Goal: Task Accomplishment & Management: Manage account settings

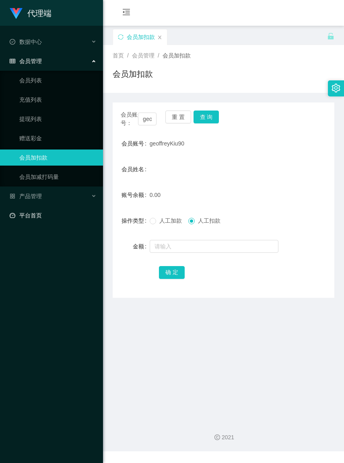
click at [37, 214] on link "平台首页" at bounding box center [53, 215] width 87 height 16
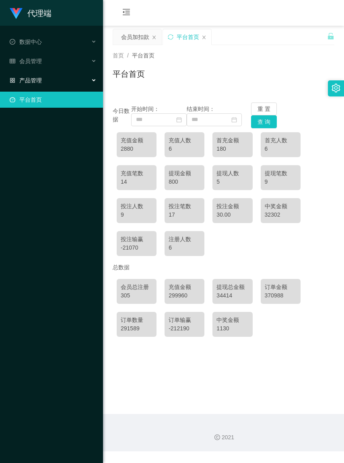
click at [33, 80] on span "产品管理" at bounding box center [26, 80] width 32 height 6
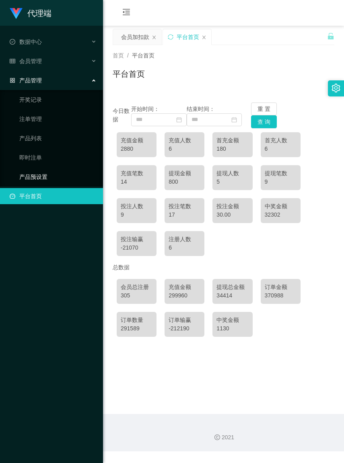
click at [37, 178] on link "产品预设置" at bounding box center [57, 177] width 77 height 16
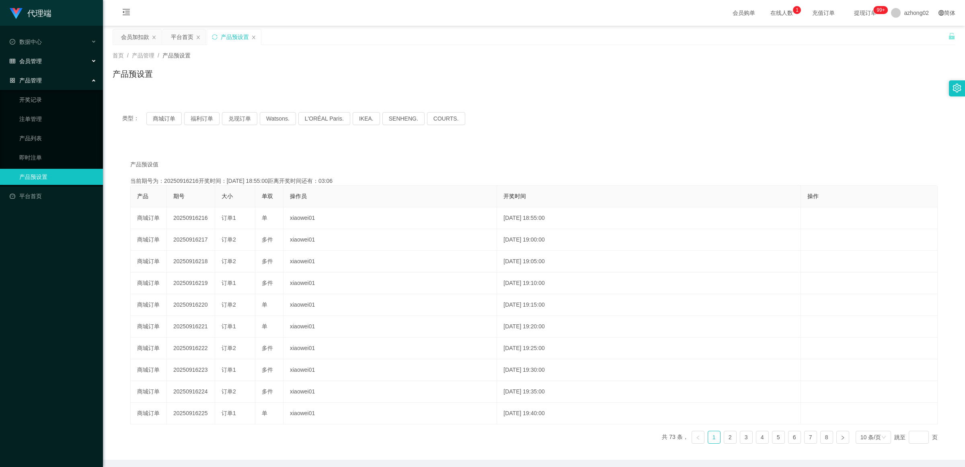
click at [39, 62] on span "会员管理" at bounding box center [26, 61] width 32 height 6
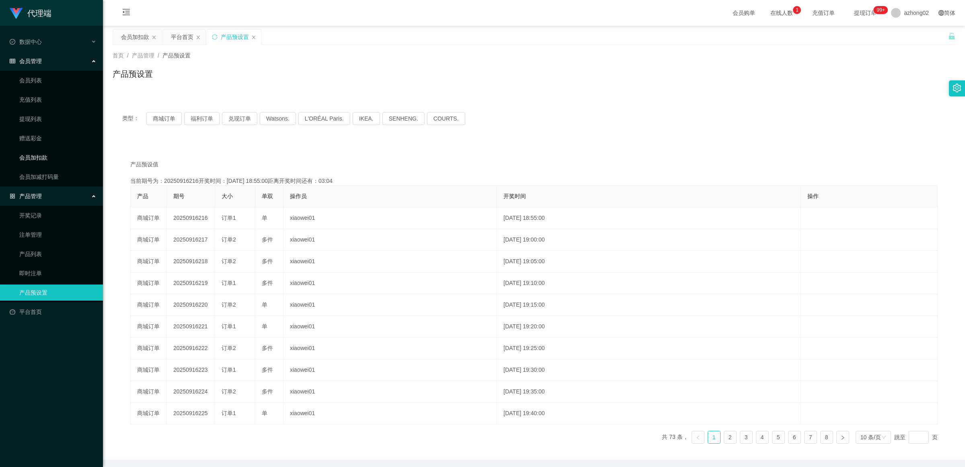
click at [45, 152] on link "会员加扣款" at bounding box center [57, 158] width 77 height 16
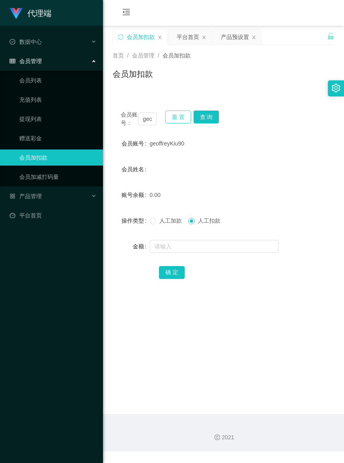
drag, startPoint x: 177, startPoint y: 121, endPoint x: 179, endPoint y: 116, distance: 5.4
click at [177, 120] on button "重 置" at bounding box center [178, 117] width 26 height 13
click at [177, 119] on button "重 置" at bounding box center [178, 117] width 26 height 13
click at [181, 116] on button "重 置" at bounding box center [178, 117] width 26 height 13
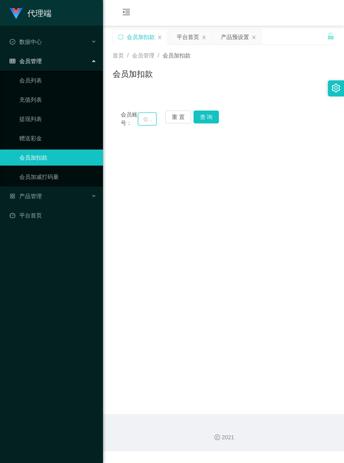
click at [140, 121] on input "text" at bounding box center [147, 119] width 18 height 13
paste input "收款人全名【AS PER IC】: chea man hoe 性别：男 年龄：30 职业：factory assistant 银行账户/TNG12位账户：17…"
type input "收款人全名【AS PER IC】: chea man hoe 性别：男 年龄：30 职业：factory assistant 银行账户/TNG12位账户：17…"
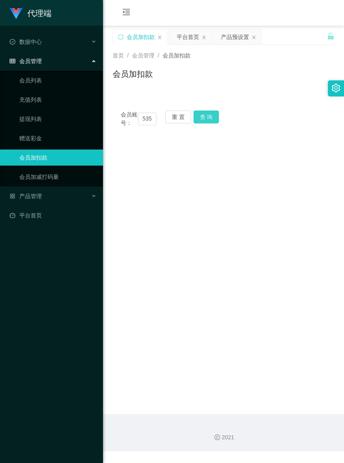
click at [208, 121] on button "查 询" at bounding box center [206, 117] width 26 height 13
click at [182, 121] on button "重 置" at bounding box center [178, 117] width 26 height 13
click at [141, 122] on input "text" at bounding box center [147, 119] width 18 height 13
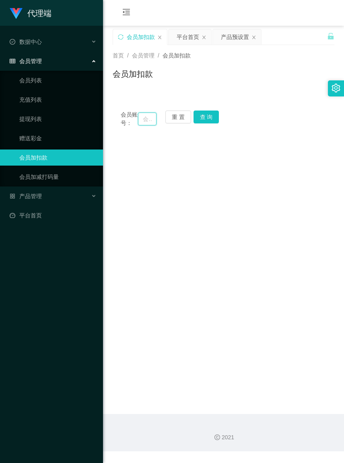
click at [141, 122] on input "text" at bounding box center [147, 119] width 18 height 13
paste input "Cheamanhoe"
type input "Cheamanhoe"
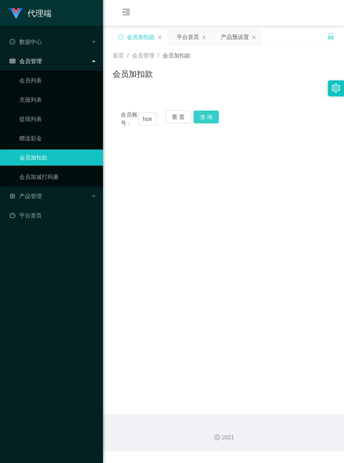
click at [207, 120] on button "查 询" at bounding box center [206, 117] width 26 height 13
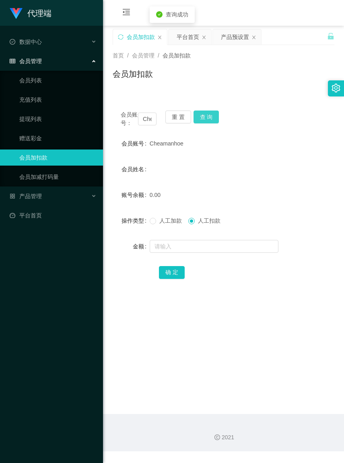
click at [215, 112] on button "查 询" at bounding box center [206, 117] width 26 height 13
click at [214, 113] on div "会员账号： Cheamanhoe 重 置 查 询" at bounding box center [223, 119] width 221 height 17
drag, startPoint x: 214, startPoint y: 113, endPoint x: 205, endPoint y: 115, distance: 9.3
click at [210, 115] on button "查 询" at bounding box center [206, 117] width 26 height 13
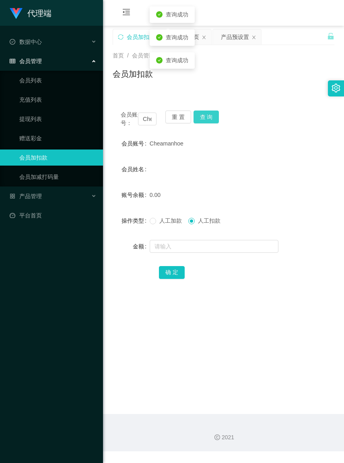
click at [205, 115] on div "会员账号： Cheamanhoe 重 置 查 询" at bounding box center [223, 119] width 221 height 17
click at [205, 115] on button "查 询" at bounding box center [206, 117] width 26 height 13
click at [205, 115] on div "会员账号： Cheamanhoe 重 置 查 询" at bounding box center [223, 119] width 221 height 17
click at [205, 115] on button "查 询" at bounding box center [206, 117] width 26 height 13
click at [205, 115] on div "会员账号： Cheamanhoe 重 置 查 询" at bounding box center [223, 119] width 221 height 17
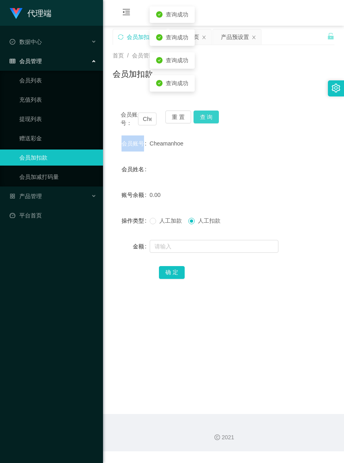
click at [205, 115] on button "查 询" at bounding box center [206, 117] width 26 height 13
click at [205, 115] on div "会员账号： Cheamanhoe 重 置 查 询" at bounding box center [223, 119] width 221 height 17
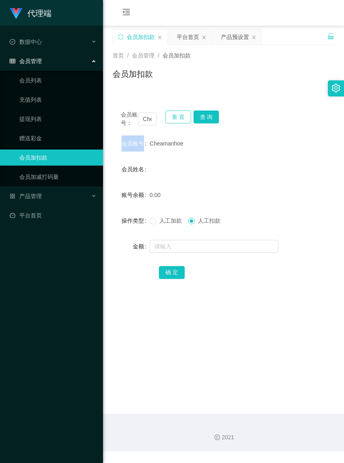
click at [186, 115] on button "重 置" at bounding box center [178, 117] width 26 height 13
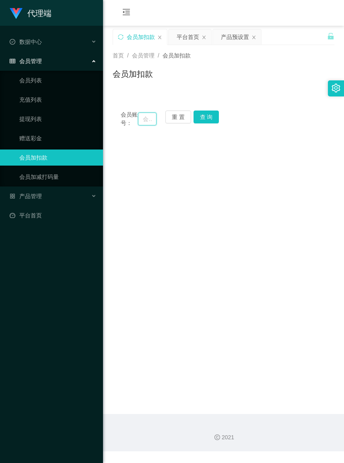
click at [141, 123] on input "text" at bounding box center [147, 119] width 18 height 13
paste input "Cheamanhoe"
type input "Cheamanhoe"
click at [204, 119] on button "查 询" at bounding box center [206, 117] width 26 height 13
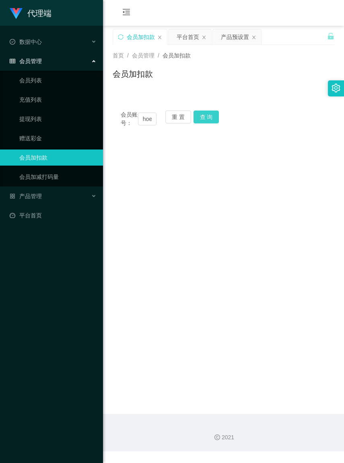
scroll to position [0, 0]
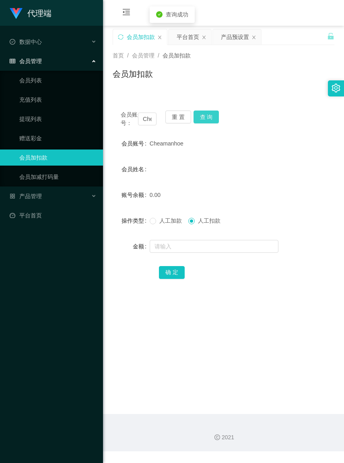
click at [204, 119] on button "查 询" at bounding box center [206, 117] width 26 height 13
click at [206, 117] on button "查 询" at bounding box center [206, 117] width 26 height 13
click at [206, 117] on div "会员账号： Cheamanhoe 重 置 查 询" at bounding box center [223, 119] width 221 height 17
click at [206, 117] on button "查 询" at bounding box center [206, 117] width 26 height 13
click at [206, 117] on div "会员账号： Cheamanhoe 重 置 查 询" at bounding box center [223, 119] width 221 height 17
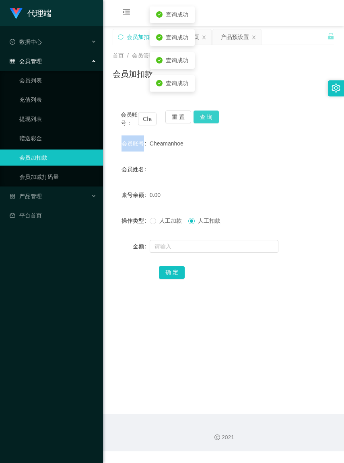
click at [206, 117] on button "查 询" at bounding box center [206, 117] width 26 height 13
click at [206, 117] on div "会员账号： Cheamanhoe 重 置 查 询" at bounding box center [223, 119] width 221 height 17
click at [206, 117] on button "查 询" at bounding box center [206, 117] width 26 height 13
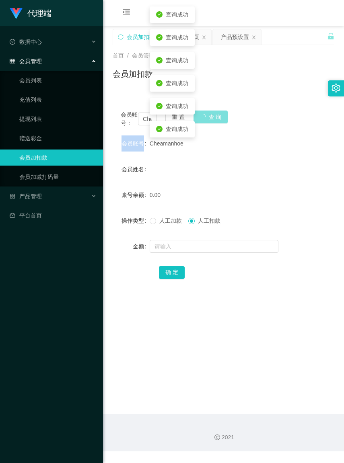
click at [206, 117] on div "会员账号： Cheamanhoe 重 置 查 询" at bounding box center [223, 119] width 221 height 17
click at [206, 117] on button "查 询" at bounding box center [206, 117] width 26 height 13
click at [206, 117] on div "会员账号： Cheamanhoe 重 置 查 询" at bounding box center [223, 119] width 221 height 17
click at [206, 117] on button "查 询" at bounding box center [206, 117] width 26 height 13
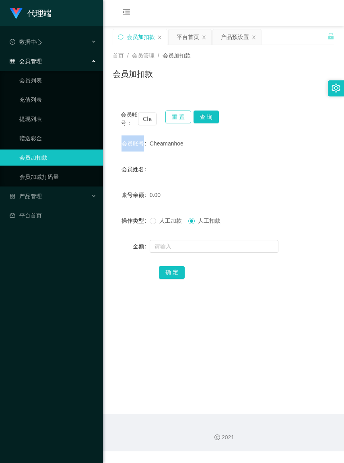
click at [178, 114] on button "重 置" at bounding box center [178, 117] width 26 height 13
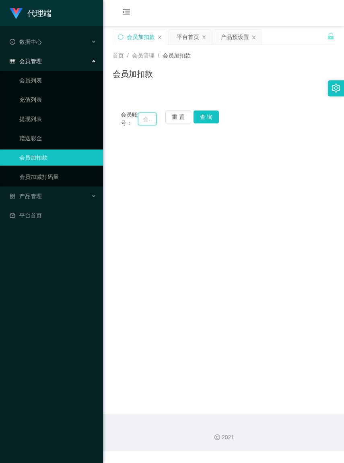
click at [139, 121] on input "text" at bounding box center [147, 119] width 18 height 13
paste input "Cheamanhoe"
type input "Cheamanhoe"
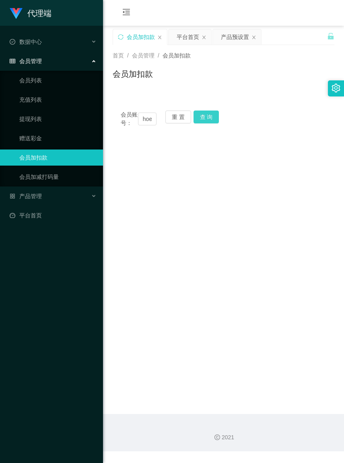
click at [213, 116] on button "查 询" at bounding box center [206, 117] width 26 height 13
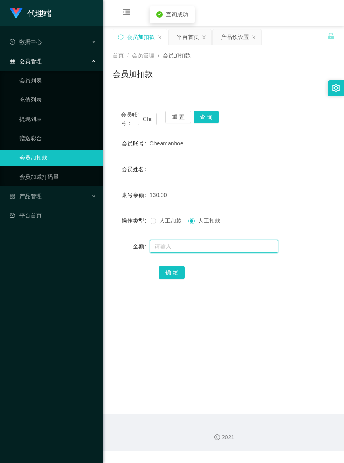
click at [200, 253] on input "text" at bounding box center [214, 246] width 129 height 13
type input "130"
click at [176, 279] on button "确 定" at bounding box center [172, 272] width 26 height 13
